Goal: Find specific page/section: Find specific page/section

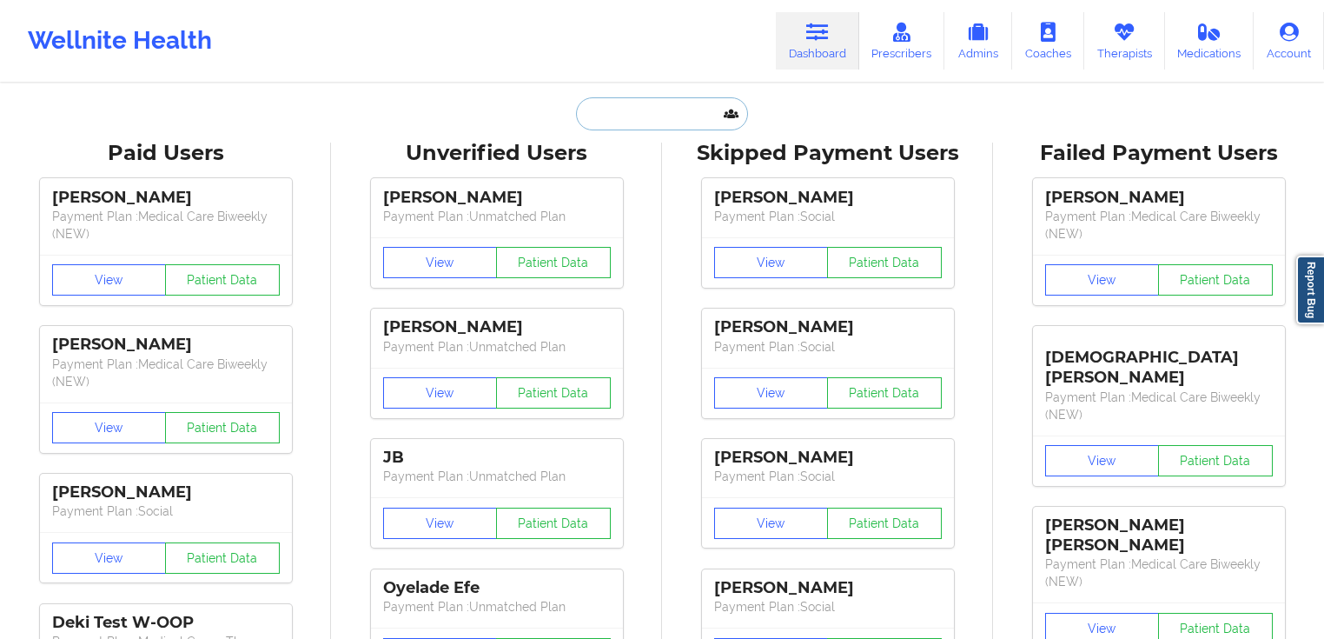
click at [692, 106] on input "text" at bounding box center [662, 113] width 172 height 33
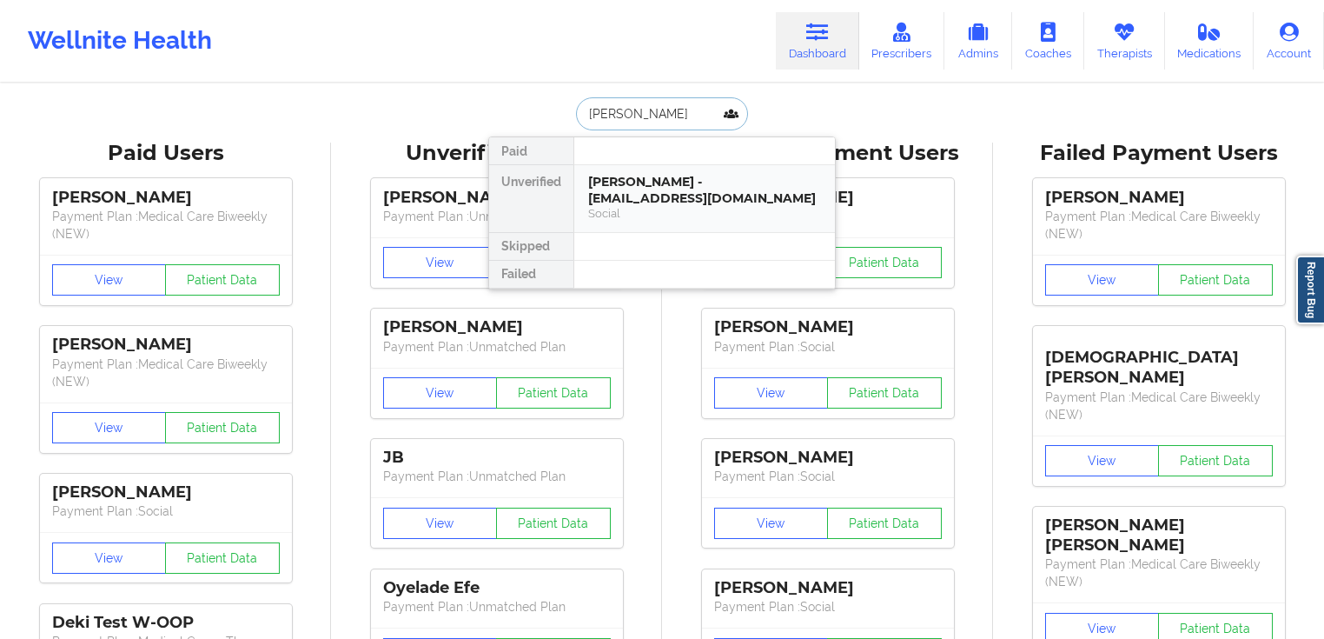
type input "[PERSON_NAME]"
click at [678, 176] on div "[PERSON_NAME] - [EMAIL_ADDRESS][DOMAIN_NAME]" at bounding box center [704, 190] width 233 height 32
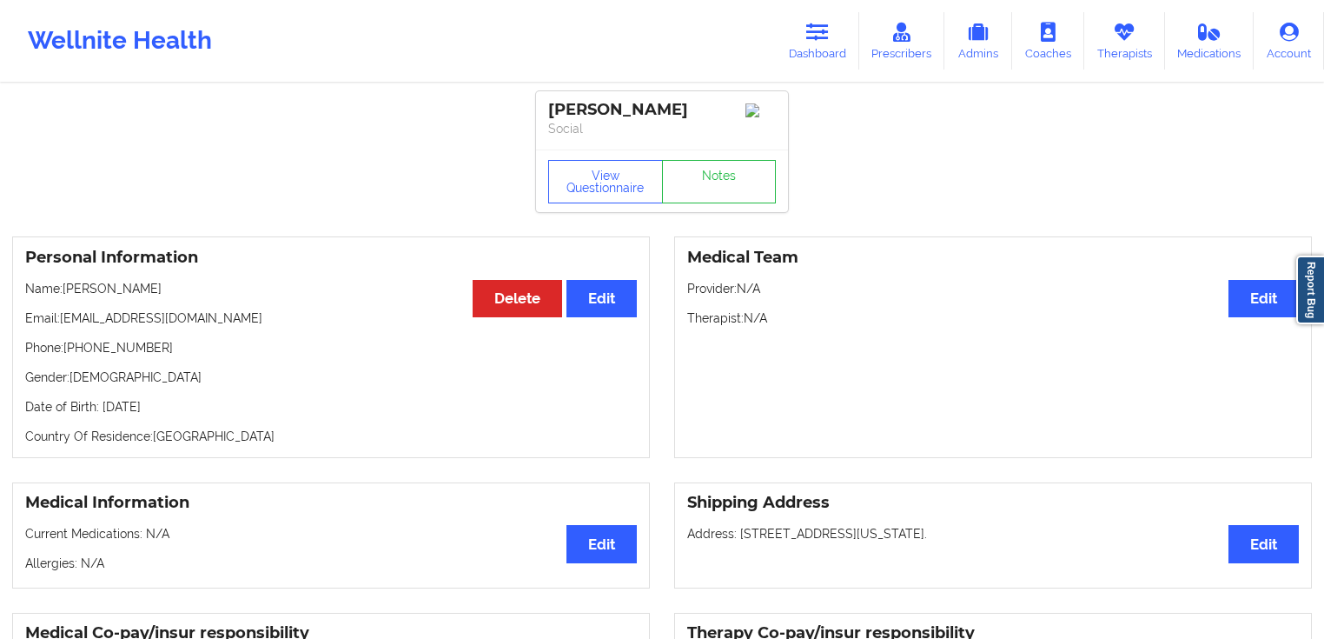
drag, startPoint x: 573, startPoint y: 113, endPoint x: 546, endPoint y: 104, distance: 28.3
click at [546, 104] on div "[PERSON_NAME] Social" at bounding box center [662, 120] width 252 height 58
copy div "[PERSON_NAME]"
click at [824, 50] on link "Dashboard" at bounding box center [817, 40] width 83 height 57
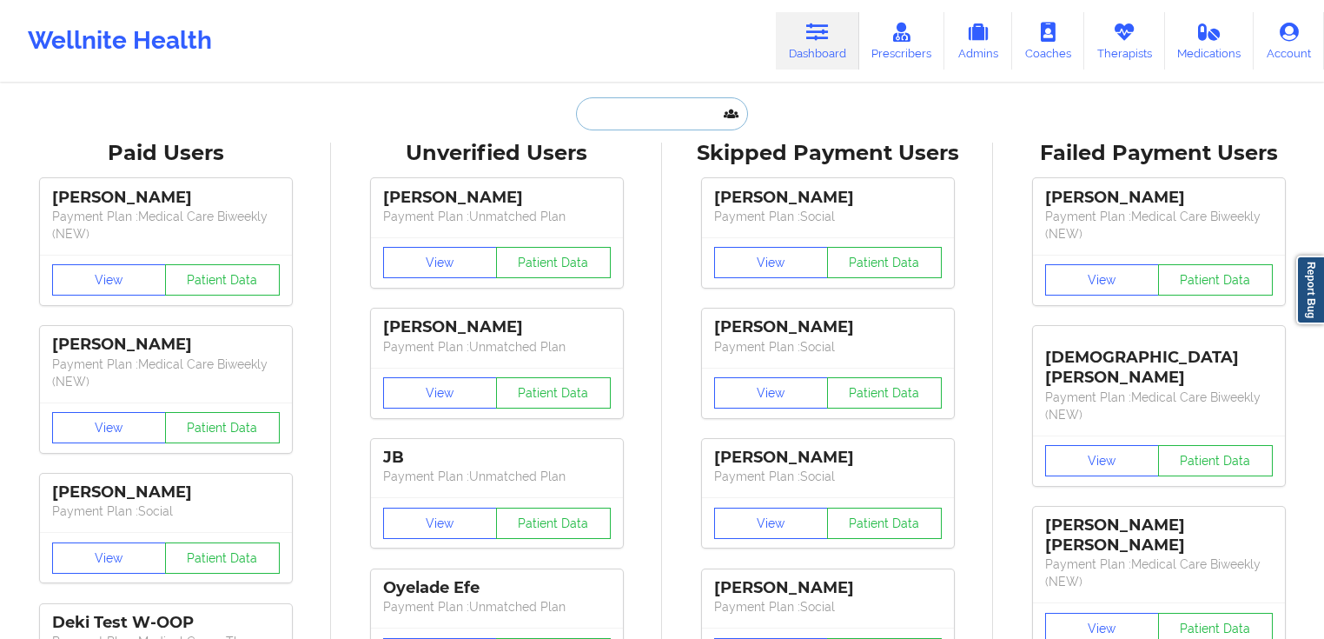
click at [643, 101] on input "text" at bounding box center [662, 113] width 172 height 33
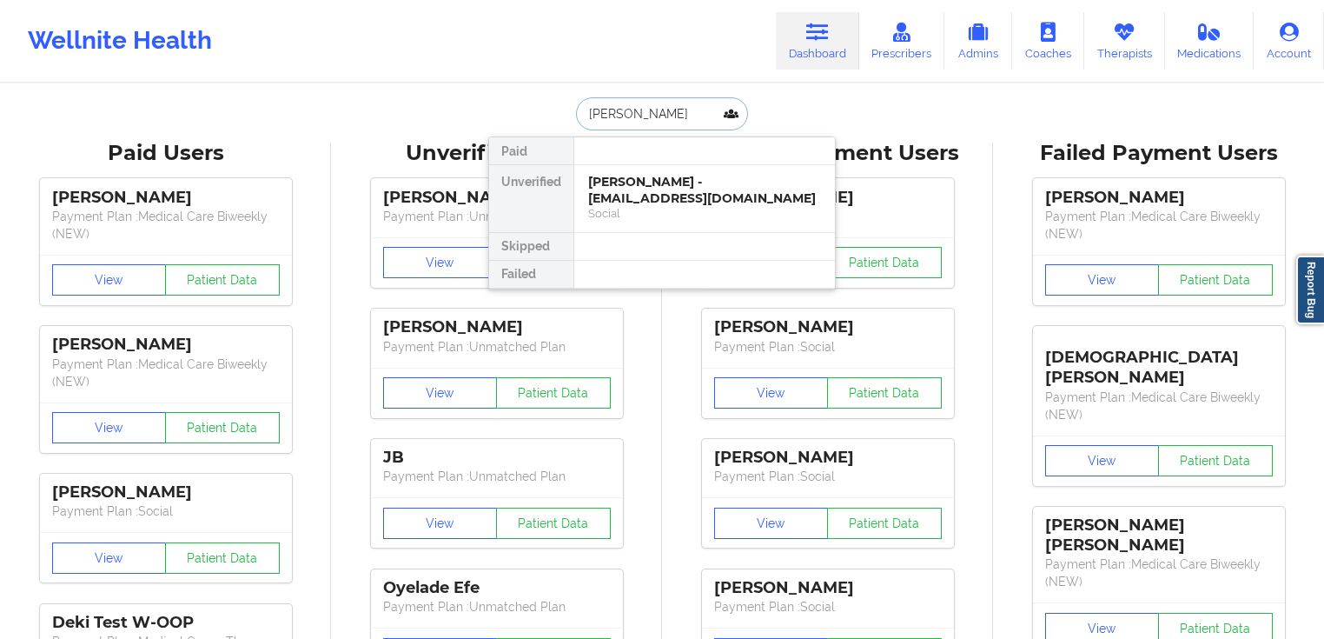
type input "[PERSON_NAME]"
